Goal: Task Accomplishment & Management: Manage account settings

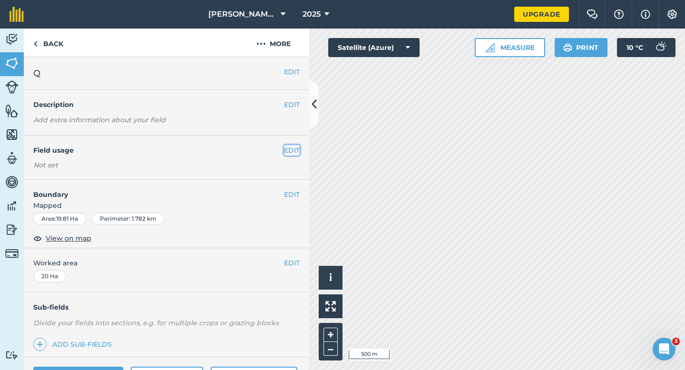
click at [296, 145] on button "EDIT" at bounding box center [292, 150] width 16 height 10
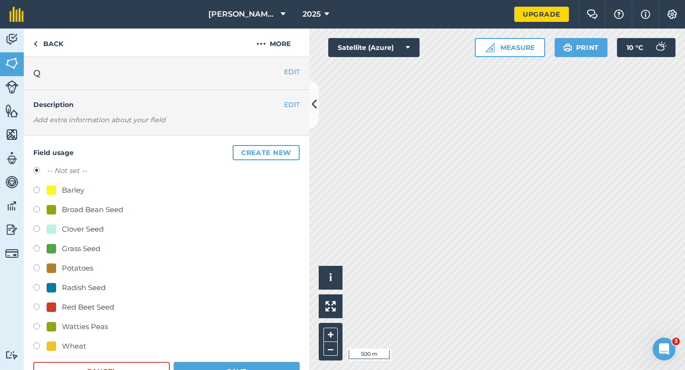
click at [102, 225] on div "Clover Seed" at bounding box center [83, 229] width 42 height 11
radio input "true"
radio input "false"
click at [246, 348] on div "Wheat" at bounding box center [166, 348] width 266 height 14
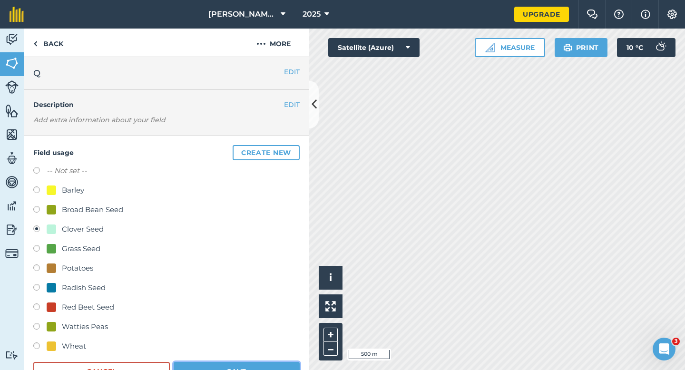
click at [246, 364] on button "Save" at bounding box center [237, 371] width 126 height 19
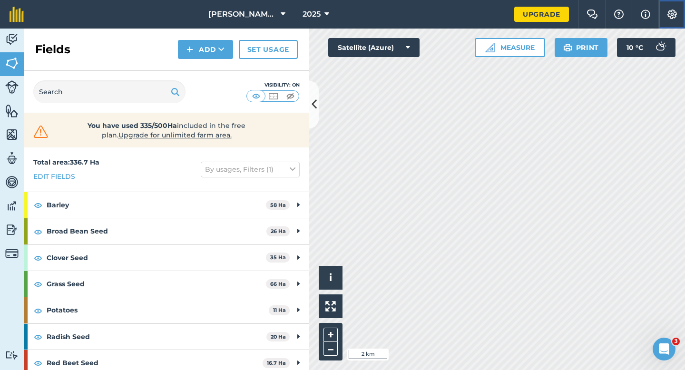
click at [682, 17] on button "Settings" at bounding box center [671, 14] width 27 height 29
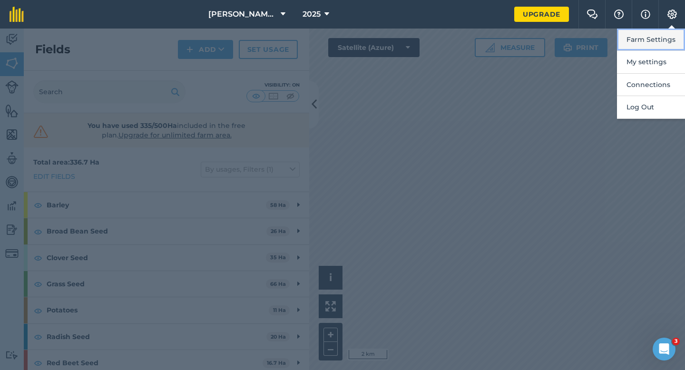
click at [676, 30] on button "Farm Settings" at bounding box center [651, 40] width 68 height 22
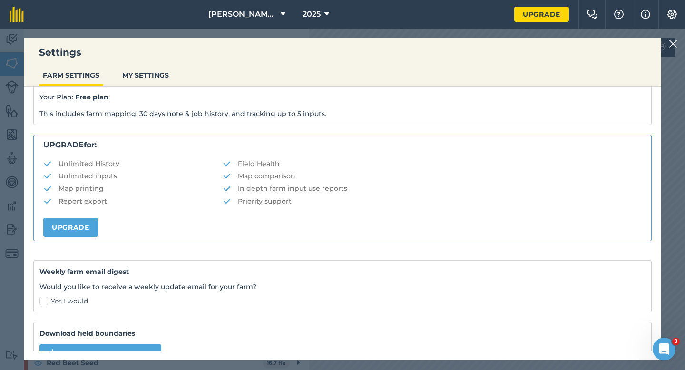
scroll to position [183, 0]
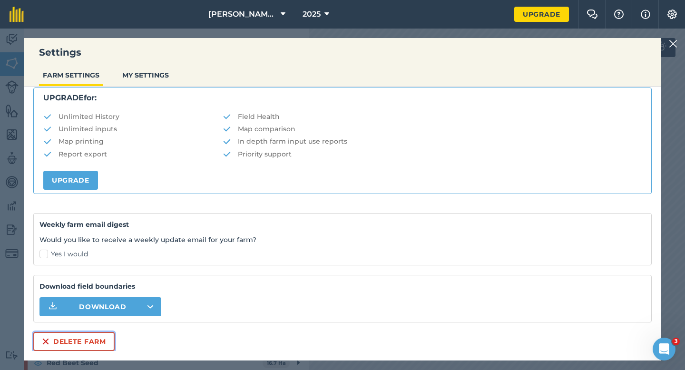
click at [88, 338] on button "Delete farm" at bounding box center [73, 341] width 81 height 19
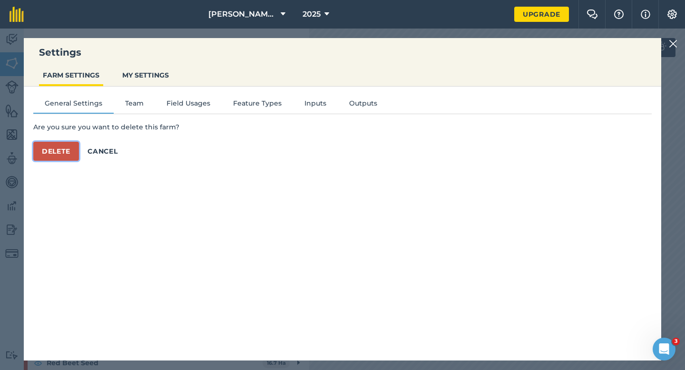
click at [78, 151] on button "Delete" at bounding box center [56, 151] width 46 height 19
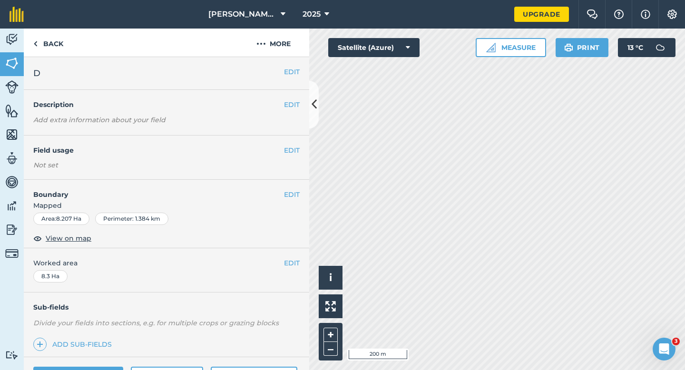
click at [298, 156] on div "EDIT Field usage Not set" at bounding box center [166, 158] width 285 height 44
click at [298, 150] on button "EDIT" at bounding box center [292, 150] width 16 height 10
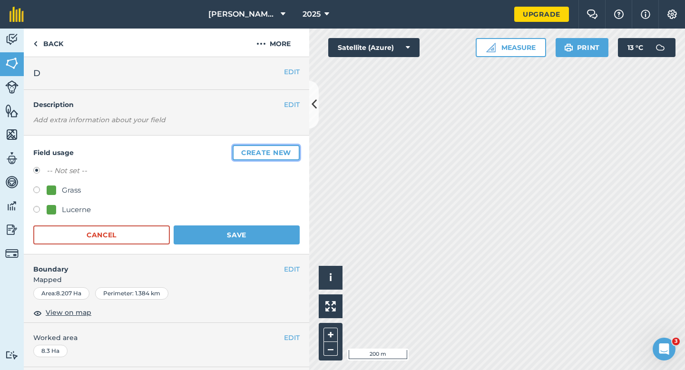
click at [298, 149] on button "Create new" at bounding box center [266, 152] width 67 height 15
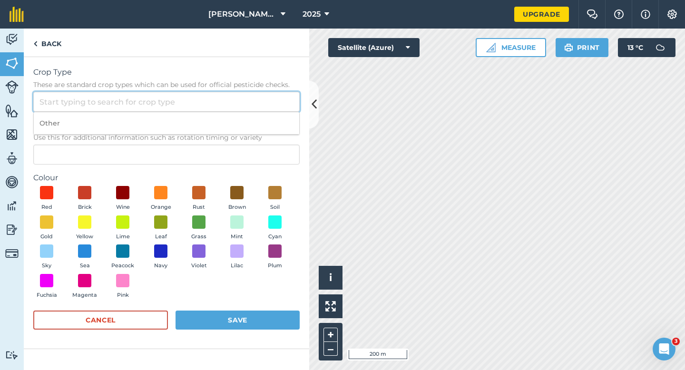
click at [275, 103] on input "Crop Type These are standard crop types which can be used for official pesticid…" at bounding box center [166, 102] width 266 height 20
click at [275, 111] on input "Crop Type These are standard crop types which can be used for official pesticid…" at bounding box center [166, 102] width 266 height 20
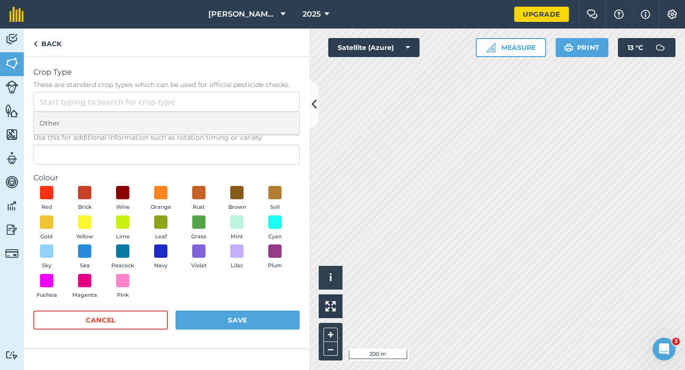
click at [275, 114] on li "Other" at bounding box center [166, 123] width 265 height 22
type input "Other"
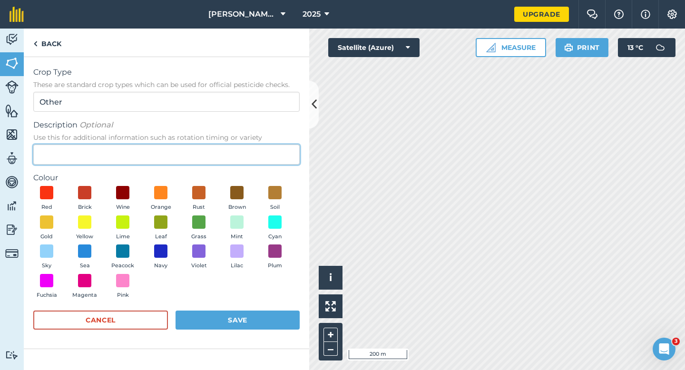
click at [275, 149] on input "Description Optional Use this for additional information such as rotation timin…" at bounding box center [166, 155] width 266 height 20
type input "Wheat"
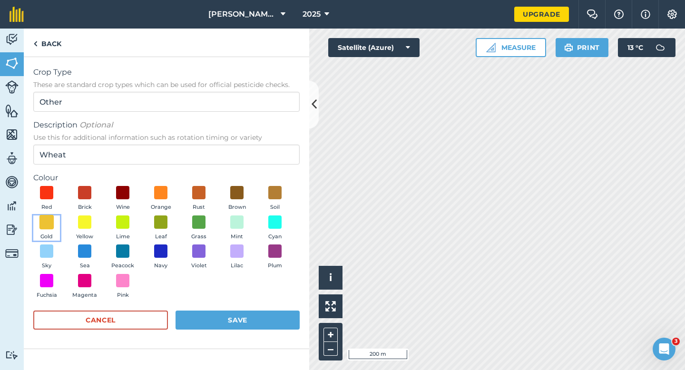
click at [42, 226] on span at bounding box center [46, 222] width 15 height 15
click at [226, 310] on form "Crop Type These are standard crop types which can be used for official pesticid…" at bounding box center [166, 203] width 266 height 273
click at [244, 310] on form "Crop Type These are standard crop types which can be used for official pesticid…" at bounding box center [166, 203] width 266 height 273
click at [252, 318] on button "Save" at bounding box center [238, 320] width 124 height 19
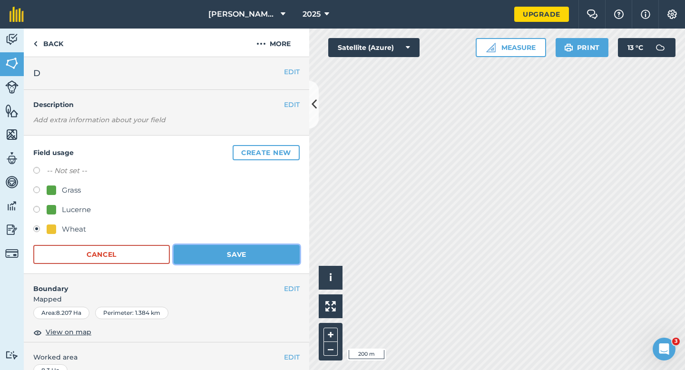
click at [283, 245] on button "Save" at bounding box center [237, 254] width 126 height 19
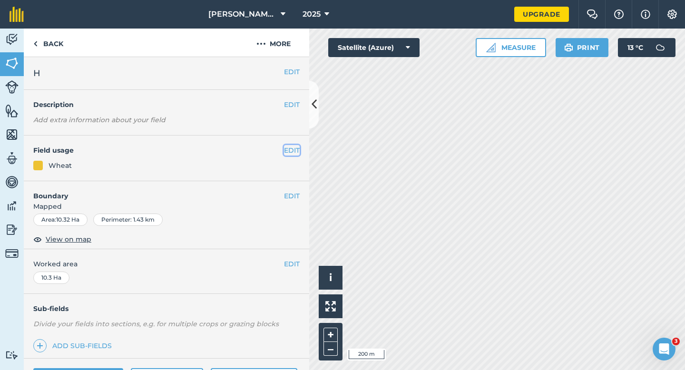
click at [287, 148] on button "EDIT" at bounding box center [292, 150] width 16 height 10
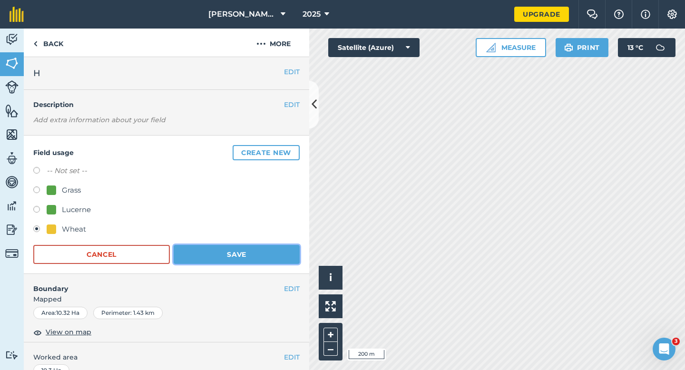
click at [206, 257] on button "Save" at bounding box center [237, 254] width 126 height 19
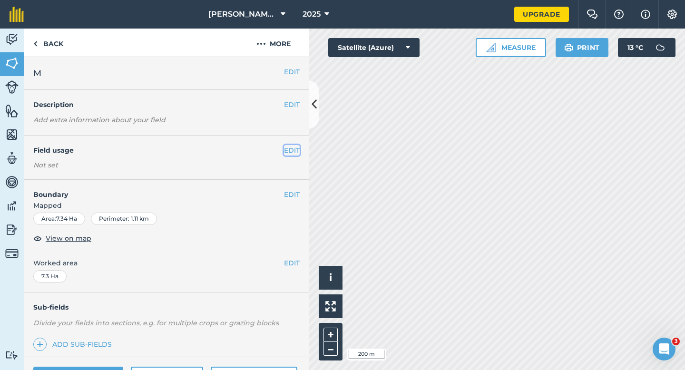
click at [293, 148] on button "EDIT" at bounding box center [292, 150] width 16 height 10
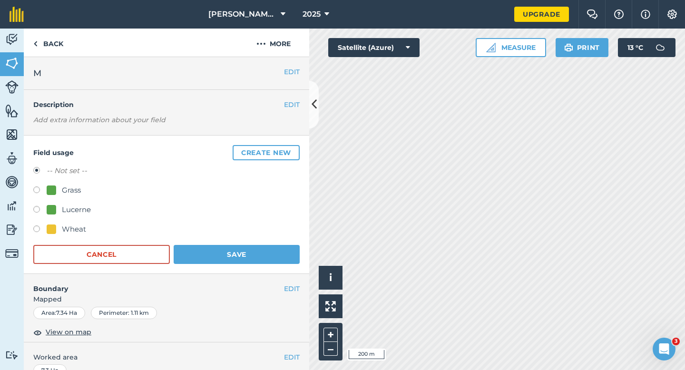
click at [43, 236] on div "Wheat" at bounding box center [166, 231] width 266 height 14
click at [44, 229] on label at bounding box center [39, 231] width 13 height 10
radio input "true"
radio input "false"
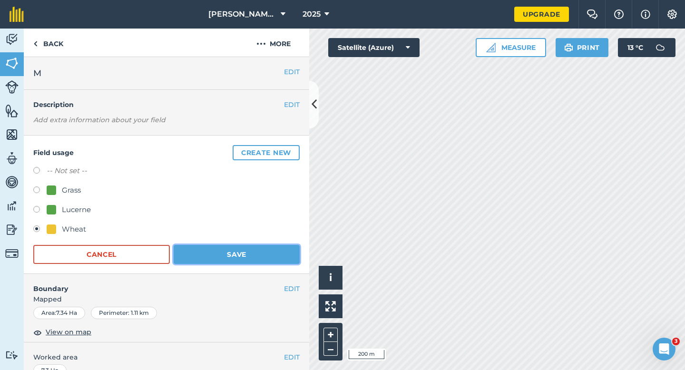
click at [226, 259] on button "Save" at bounding box center [237, 254] width 126 height 19
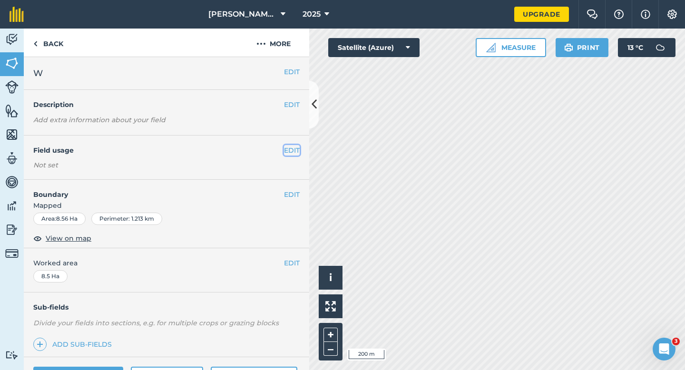
click at [286, 148] on button "EDIT" at bounding box center [292, 150] width 16 height 10
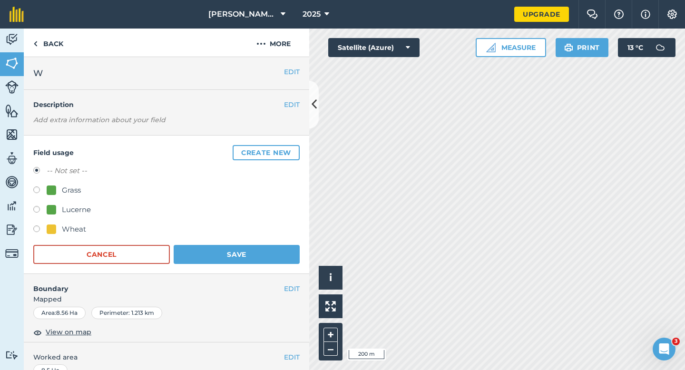
click at [55, 226] on div at bounding box center [52, 230] width 10 height 10
radio input "true"
radio input "false"
click at [210, 249] on button "Save" at bounding box center [237, 254] width 126 height 19
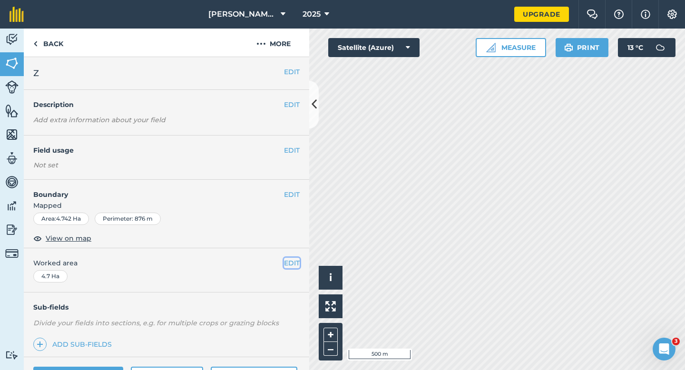
click at [288, 261] on button "EDIT" at bounding box center [292, 263] width 16 height 10
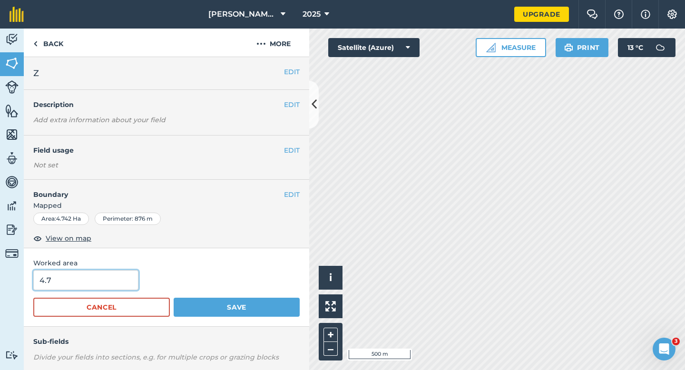
click at [63, 286] on input "4.7" at bounding box center [85, 280] width 105 height 20
type input "5"
click at [174, 298] on button "Save" at bounding box center [237, 307] width 126 height 19
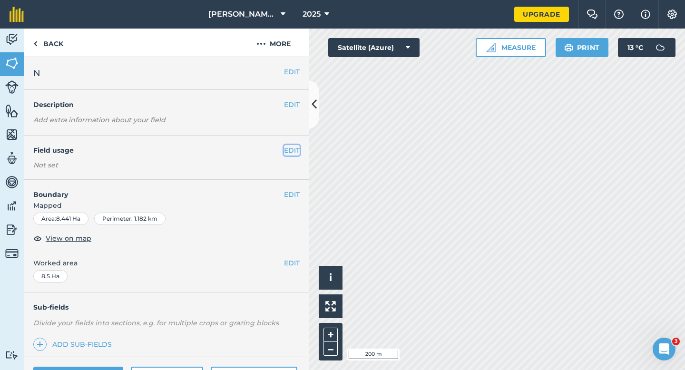
click at [288, 149] on button "EDIT" at bounding box center [292, 150] width 16 height 10
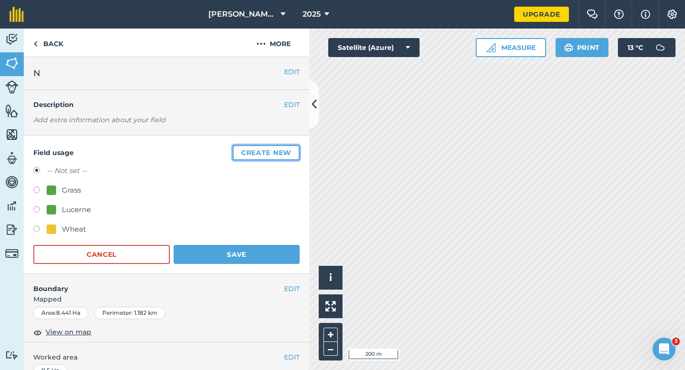
click at [288, 150] on button "Create new" at bounding box center [266, 152] width 67 height 15
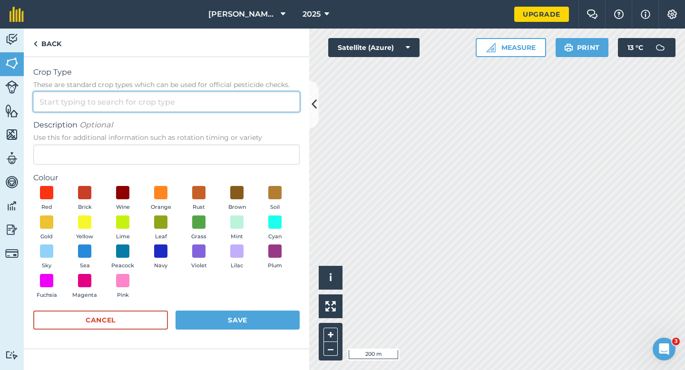
click at [263, 110] on input "Crop Type These are standard crop types which can be used for official pesticid…" at bounding box center [166, 102] width 266 height 20
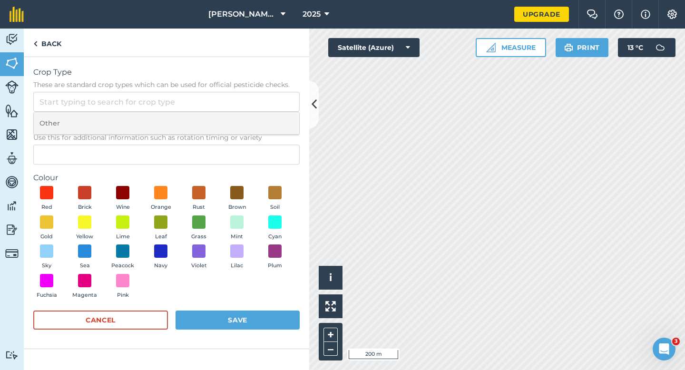
click at [263, 116] on li "Other" at bounding box center [166, 123] width 265 height 22
type input "Other"
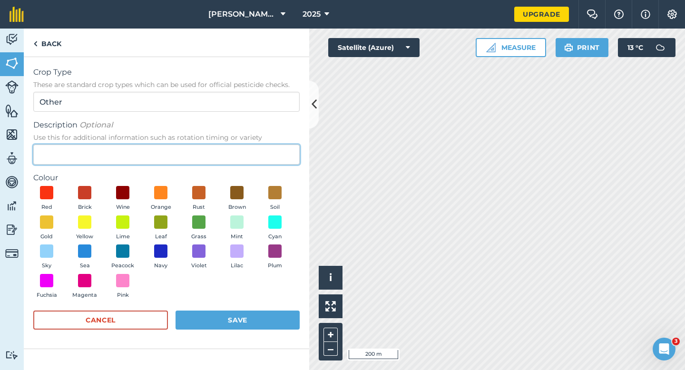
click at [263, 145] on input "Description Optional Use this for additional information such as rotation timin…" at bounding box center [166, 155] width 266 height 20
click at [263, 157] on input "Description Optional Use this for additional information such as rotation timin…" at bounding box center [166, 155] width 266 height 20
type input "Chard Seed"
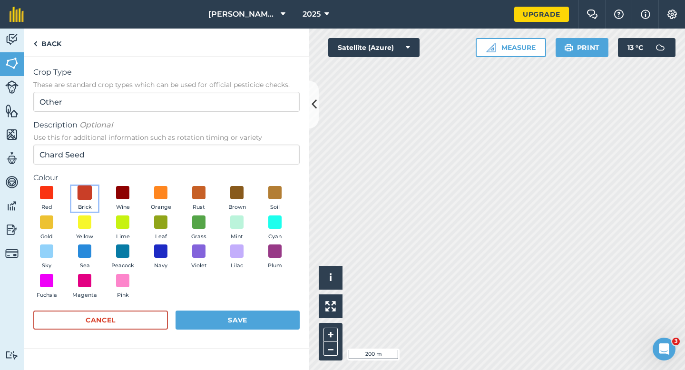
click at [83, 196] on span at bounding box center [85, 193] width 15 height 15
click at [265, 370] on div "Crop Type These are standard crop types which can be used for official pesticid…" at bounding box center [166, 213] width 285 height 313
click at [265, 326] on button "Save" at bounding box center [238, 320] width 124 height 19
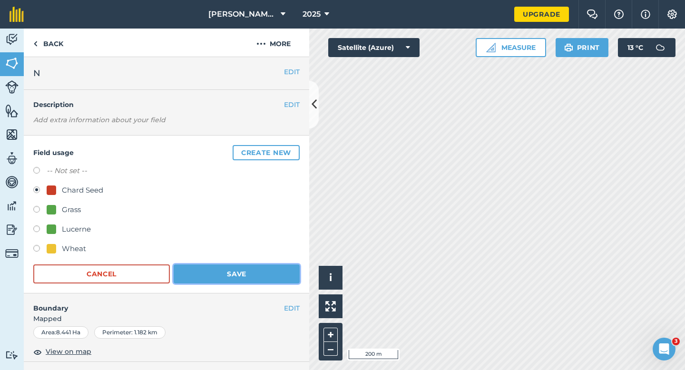
click at [255, 266] on button "Save" at bounding box center [237, 274] width 126 height 19
